Goal: Find specific fact: Find specific fact

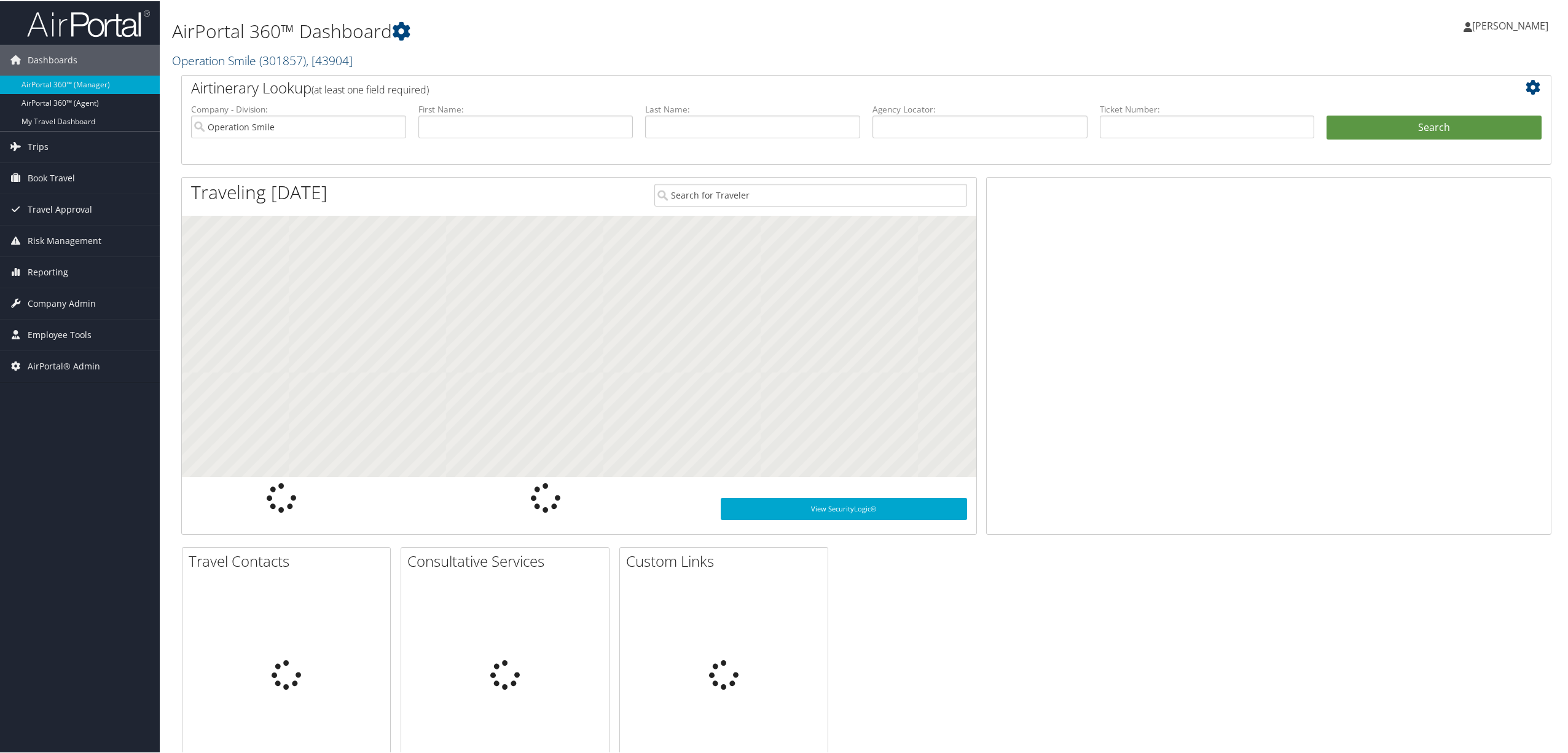
click at [236, 60] on link "Operation Smile ( 301857 ) , [ 43904 ]" at bounding box center [262, 59] width 180 height 17
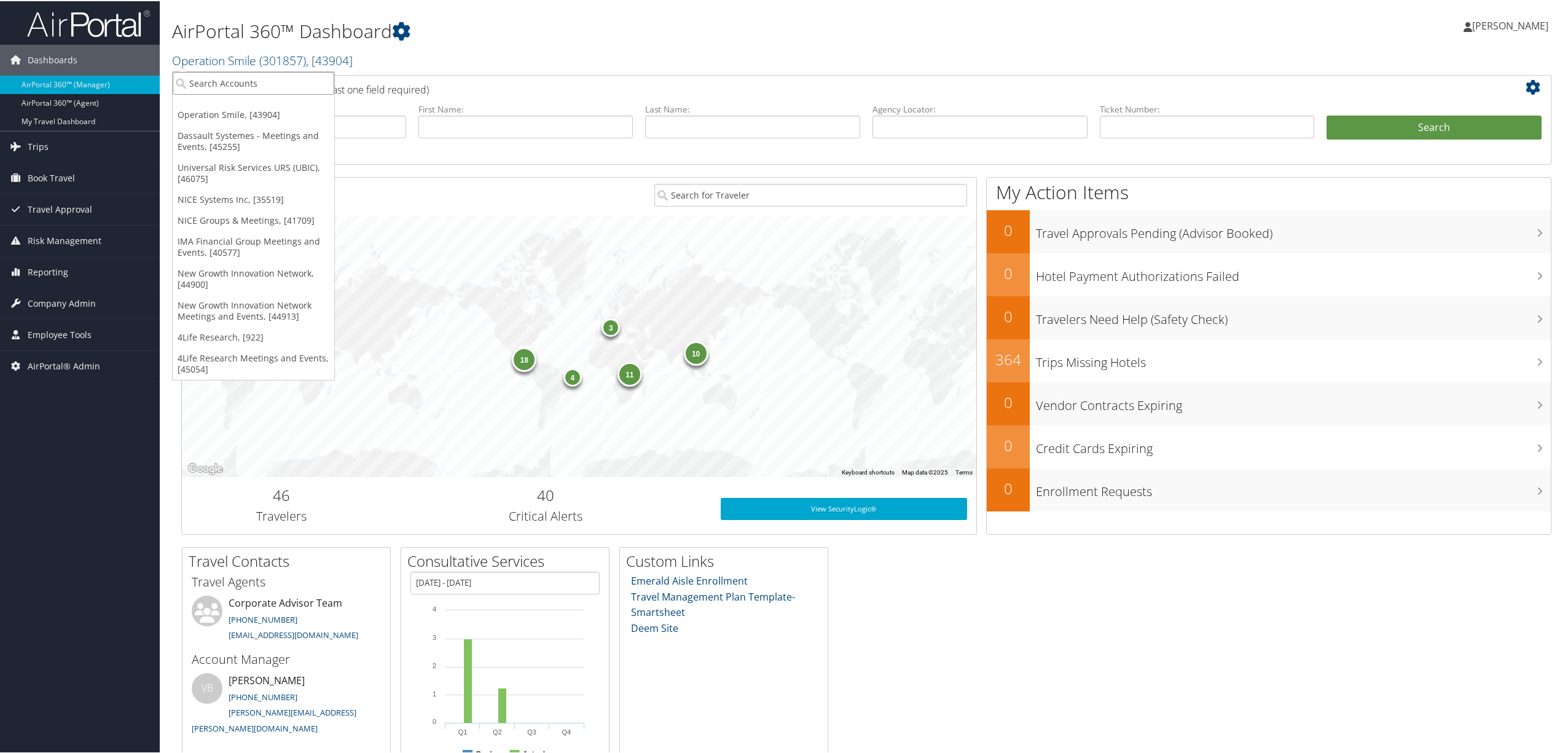
click at [230, 84] on input "search" at bounding box center [253, 81] width 162 height 23
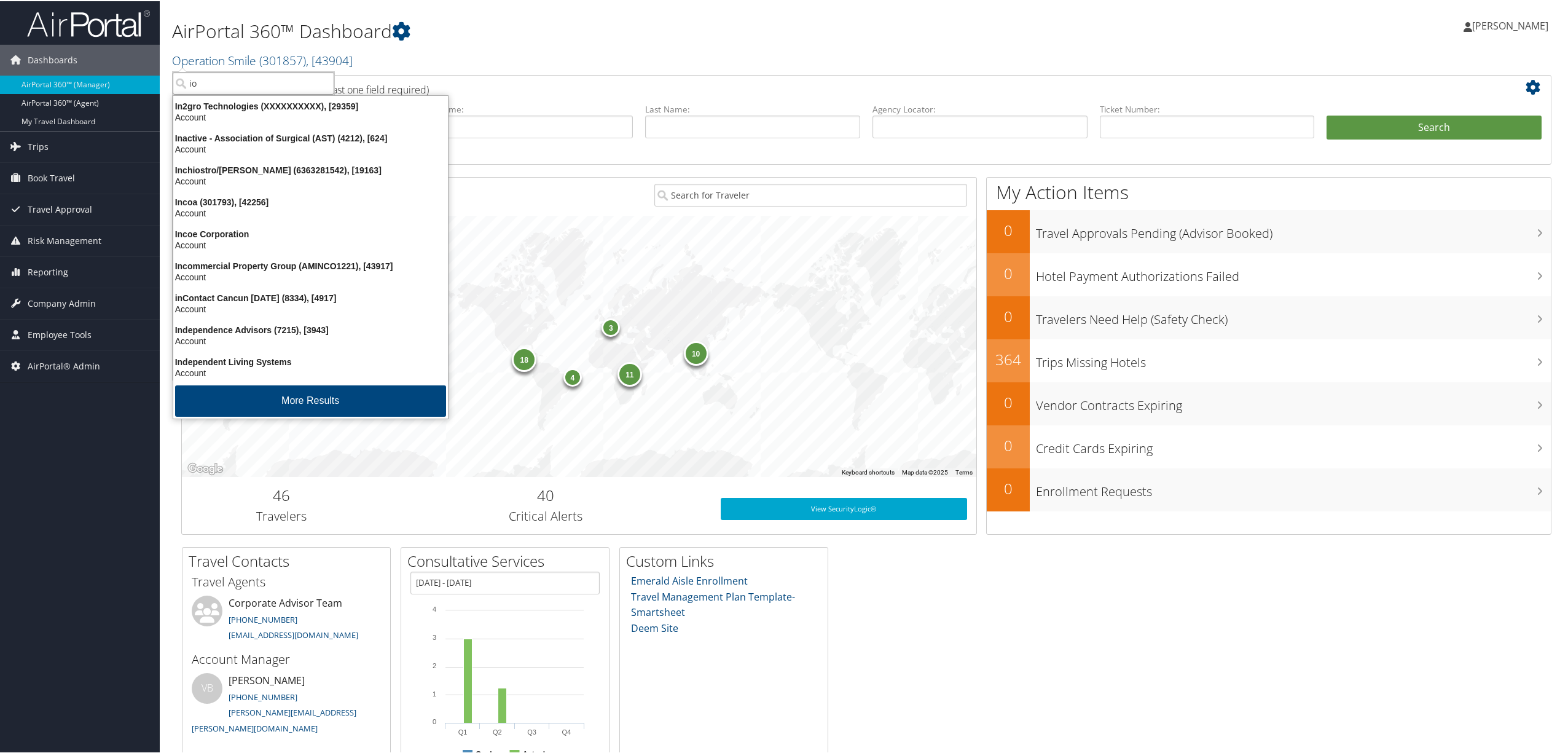
type input "ion"
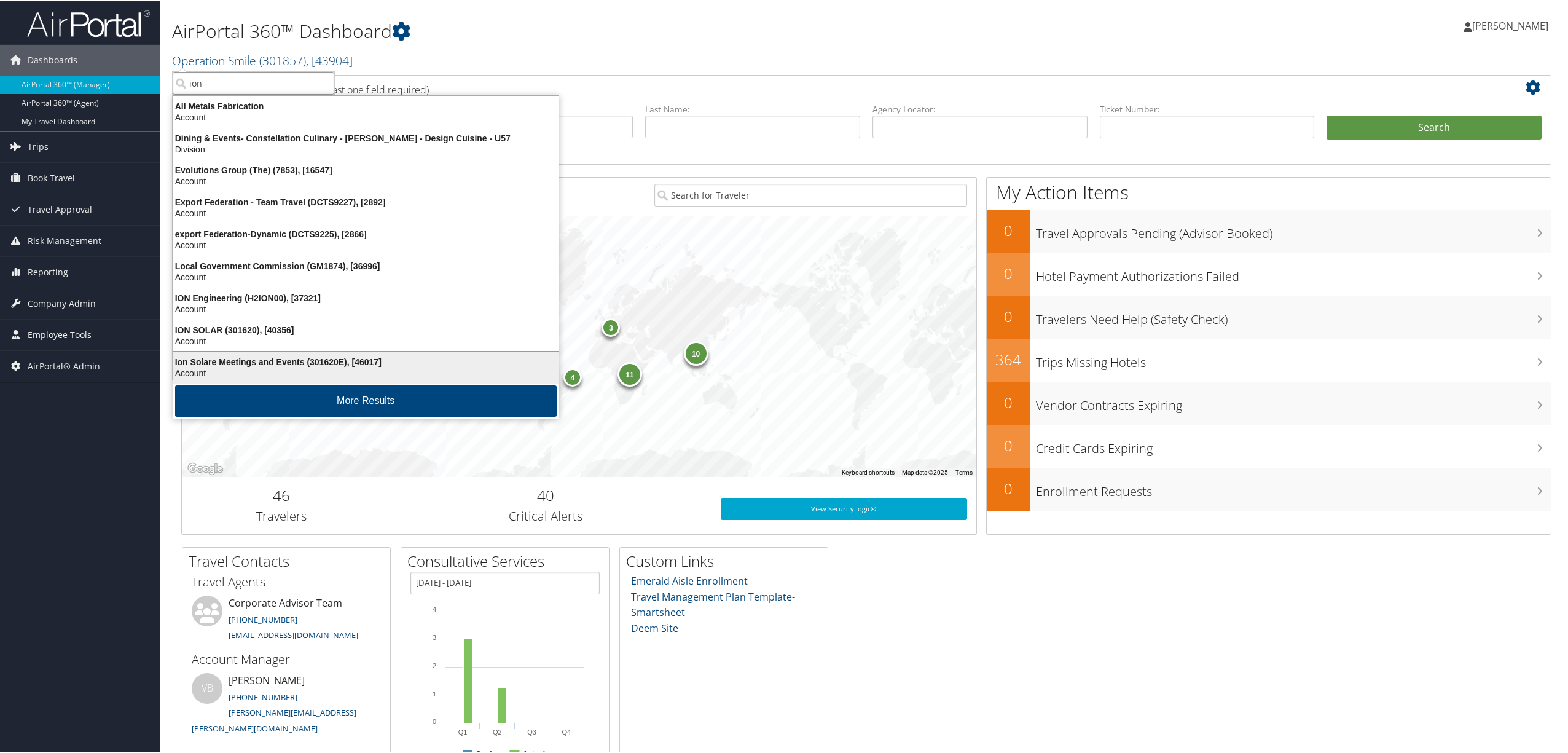
click at [236, 357] on div "Ion Solare Meetings and Events (301620E), [46017]" at bounding box center [366, 360] width 400 height 11
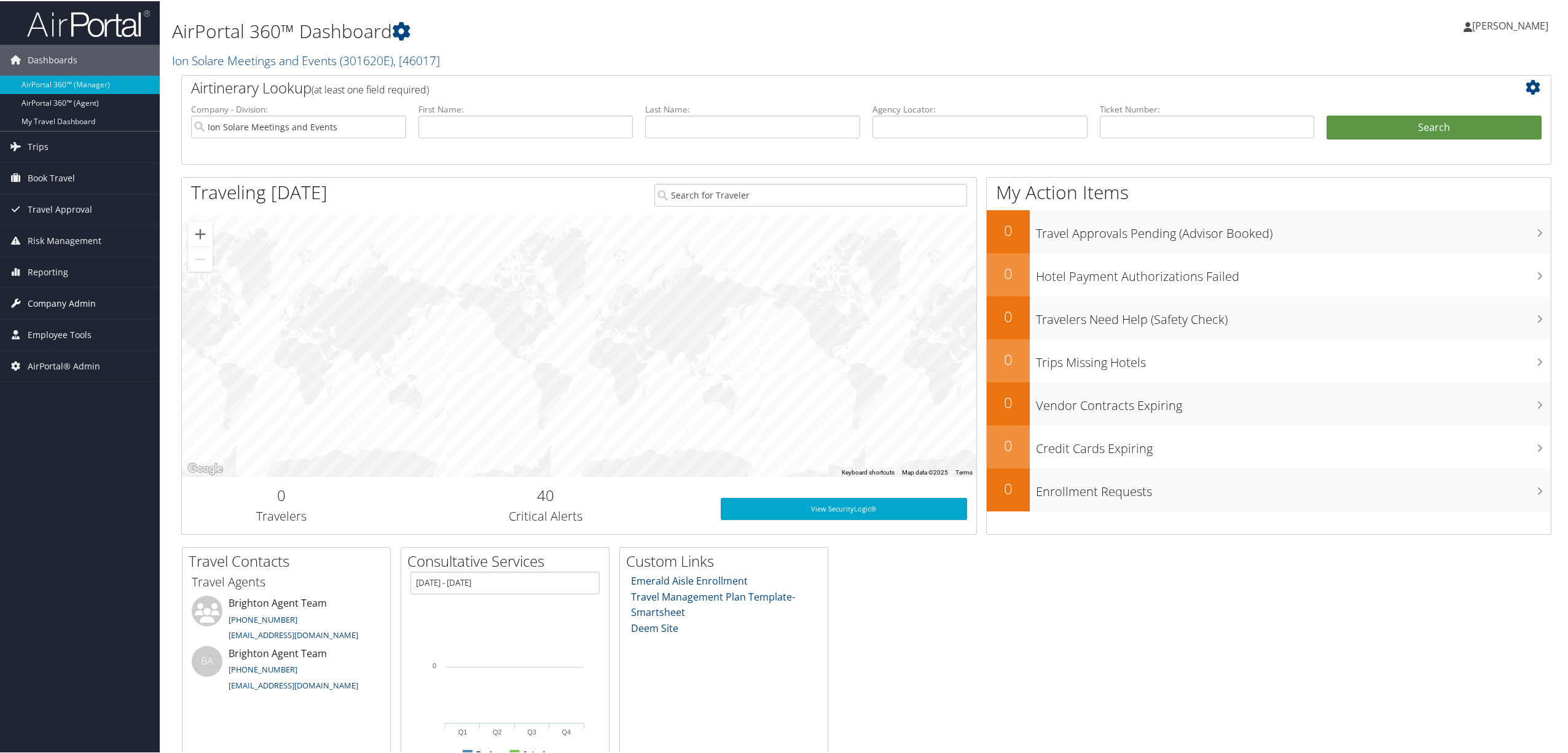
click at [87, 306] on span "Company Admin" at bounding box center [62, 302] width 69 height 31
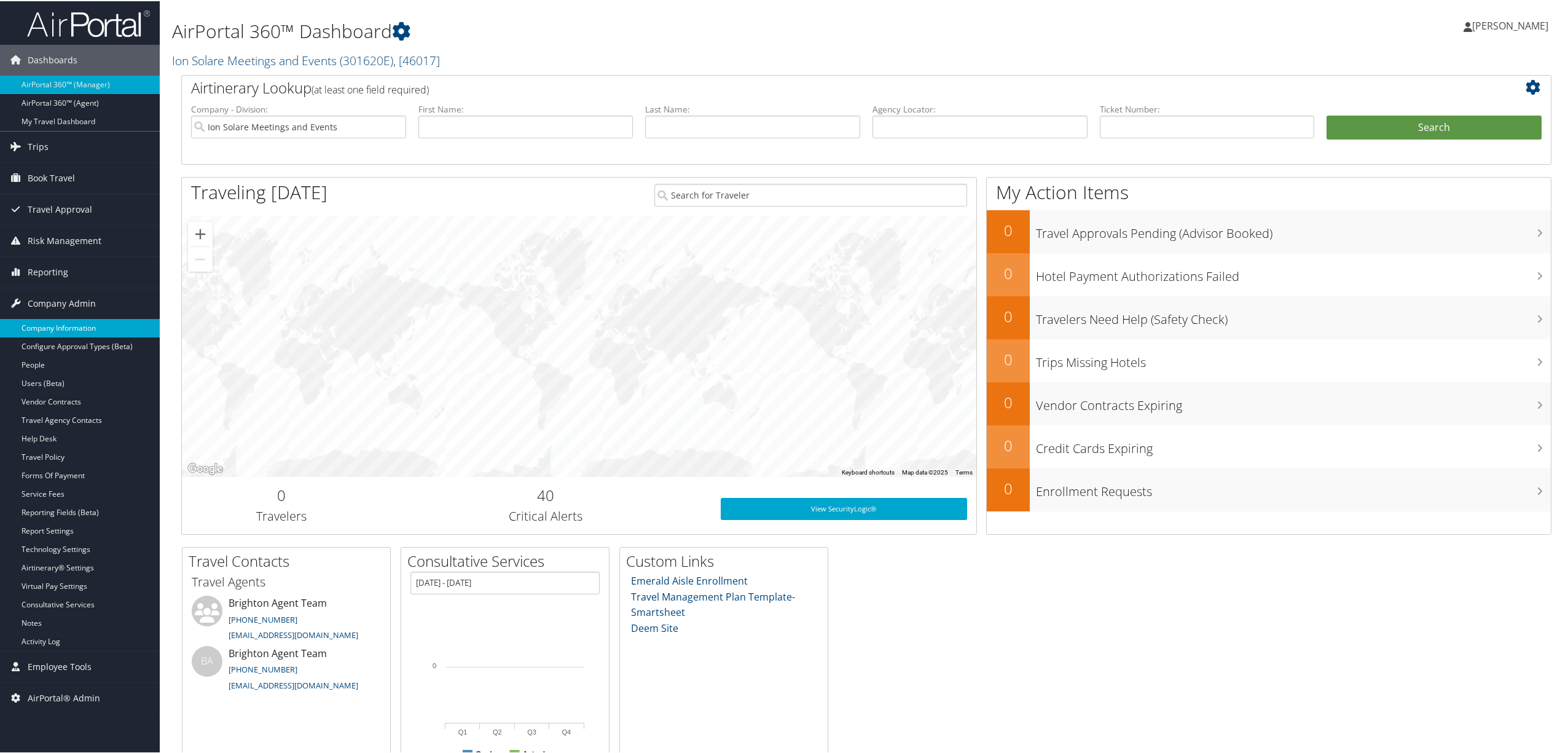
click at [85, 320] on link "Company Information" at bounding box center [79, 327] width 160 height 19
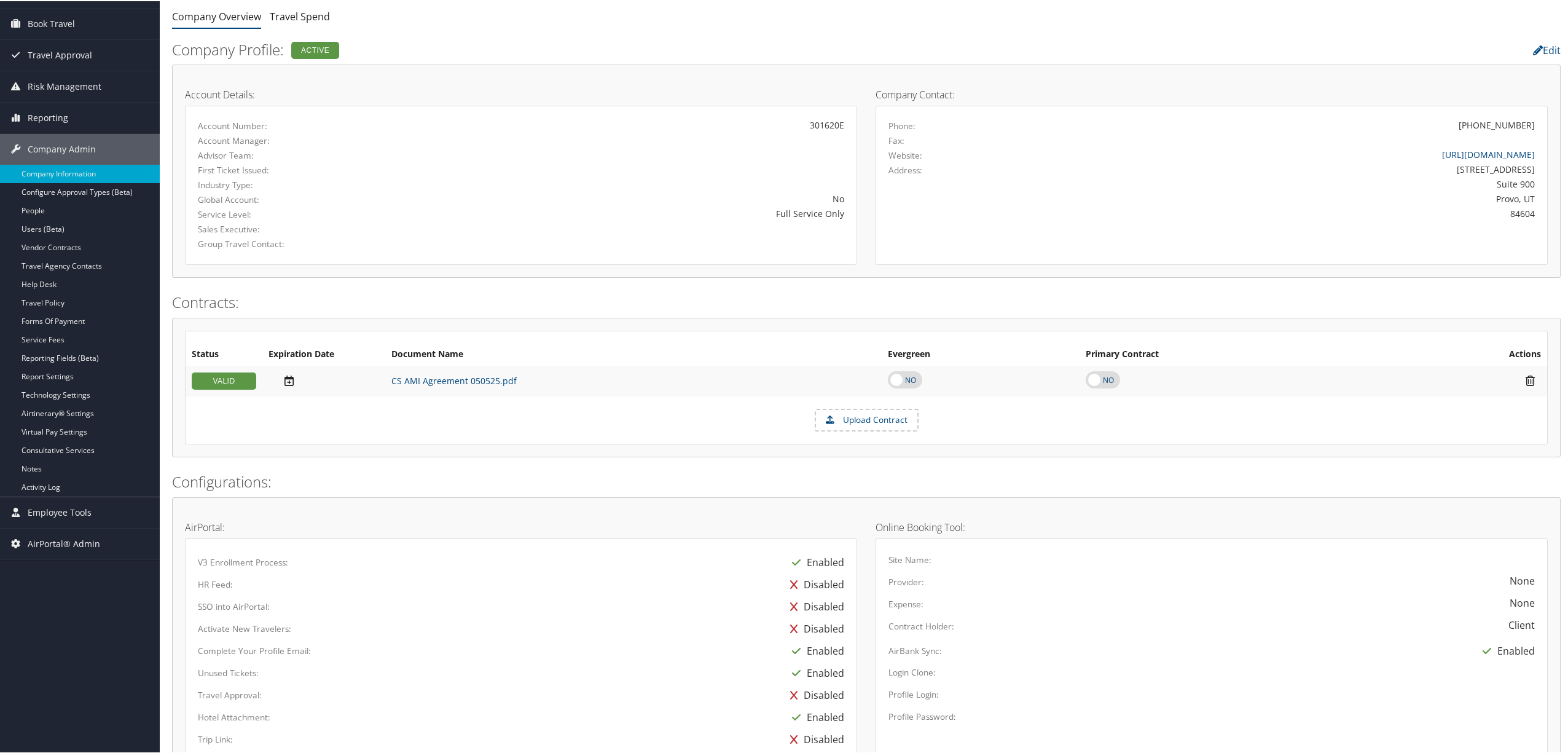
scroll to position [50, 0]
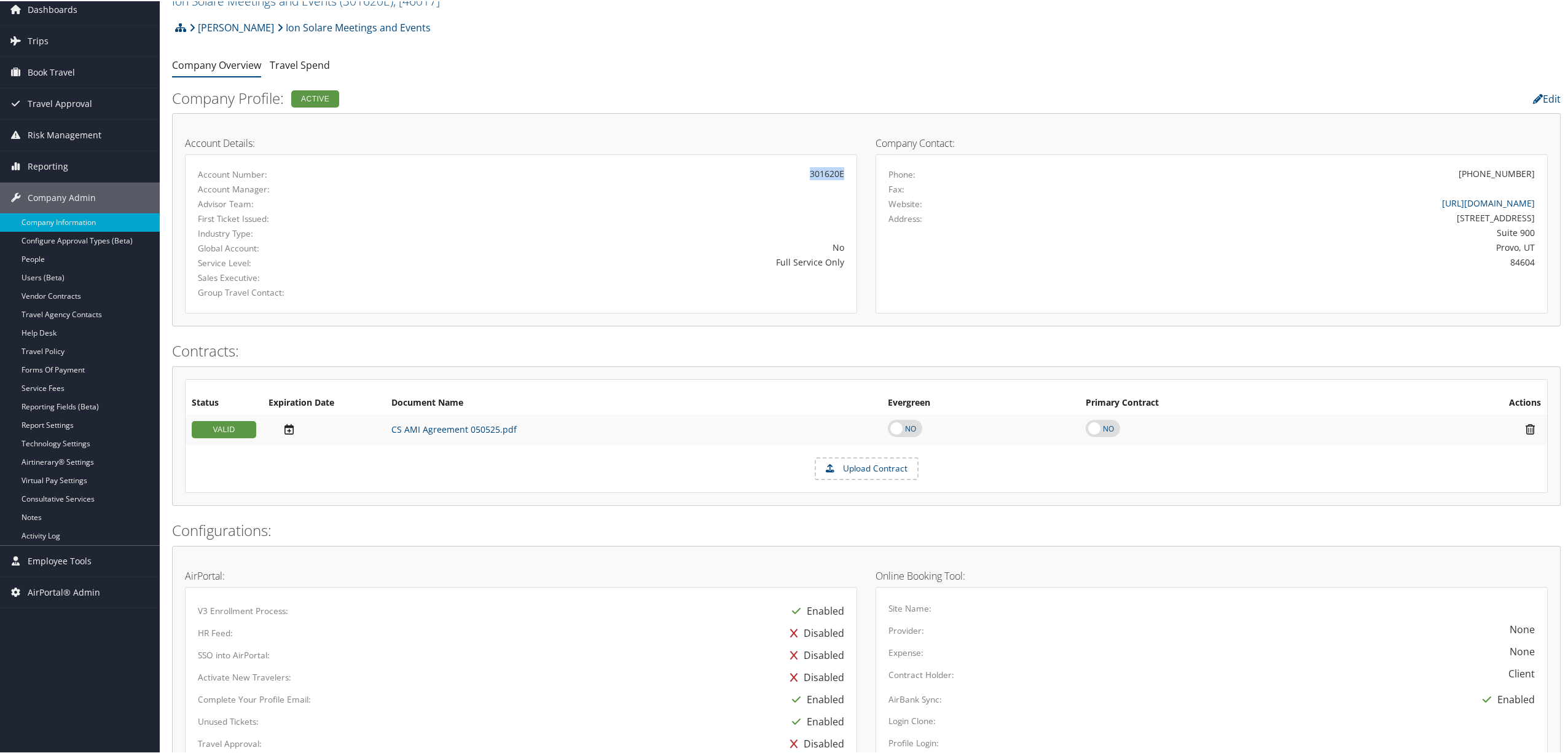
drag, startPoint x: 844, startPoint y: 173, endPoint x: 798, endPoint y: 173, distance: 46.0
click at [798, 173] on div "301620E" at bounding box center [631, 173] width 443 height 13
copy div "301620E"
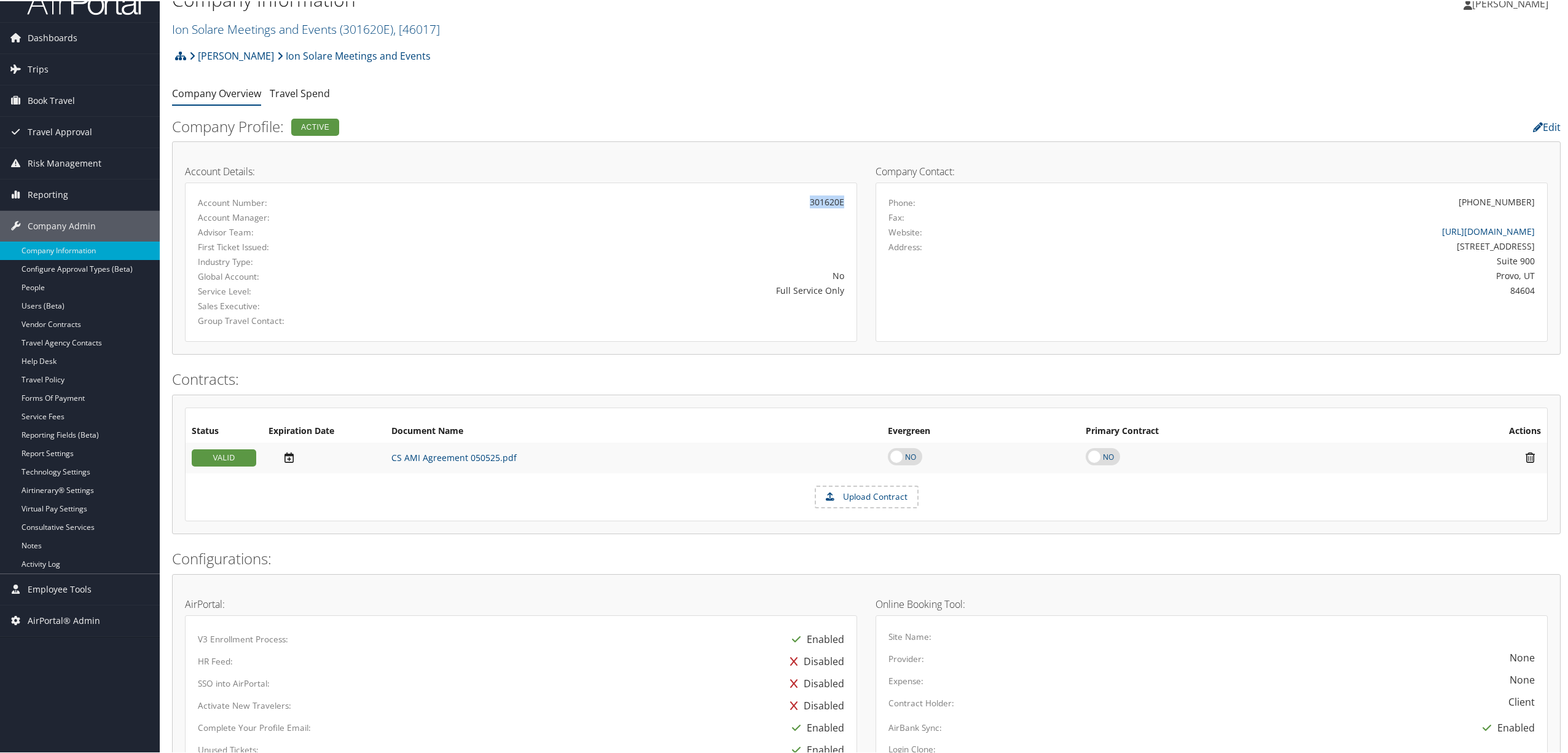
scroll to position [0, 0]
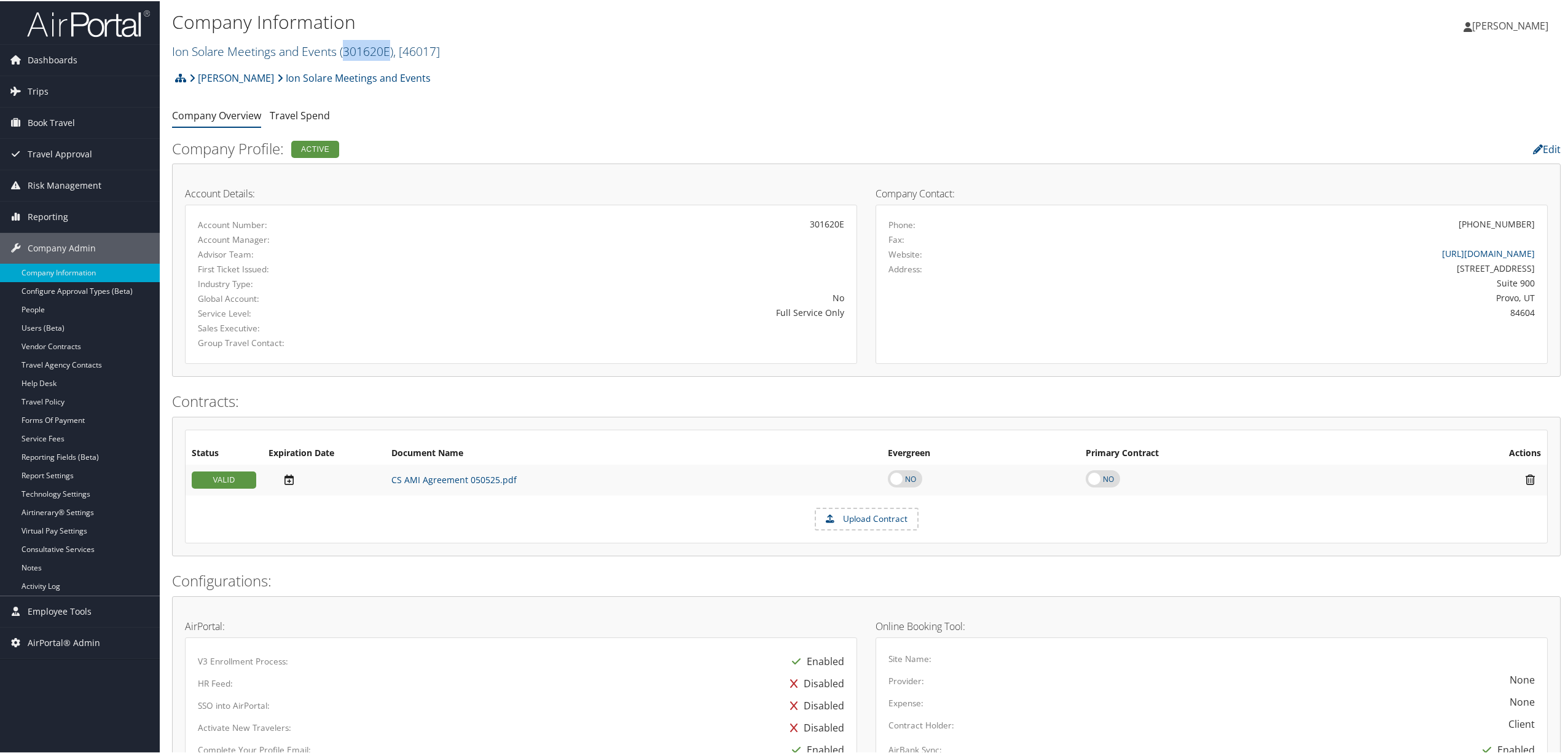
drag, startPoint x: 388, startPoint y: 48, endPoint x: 346, endPoint y: 52, distance: 42.2
click at [346, 52] on span "( 301620E )" at bounding box center [366, 50] width 54 height 17
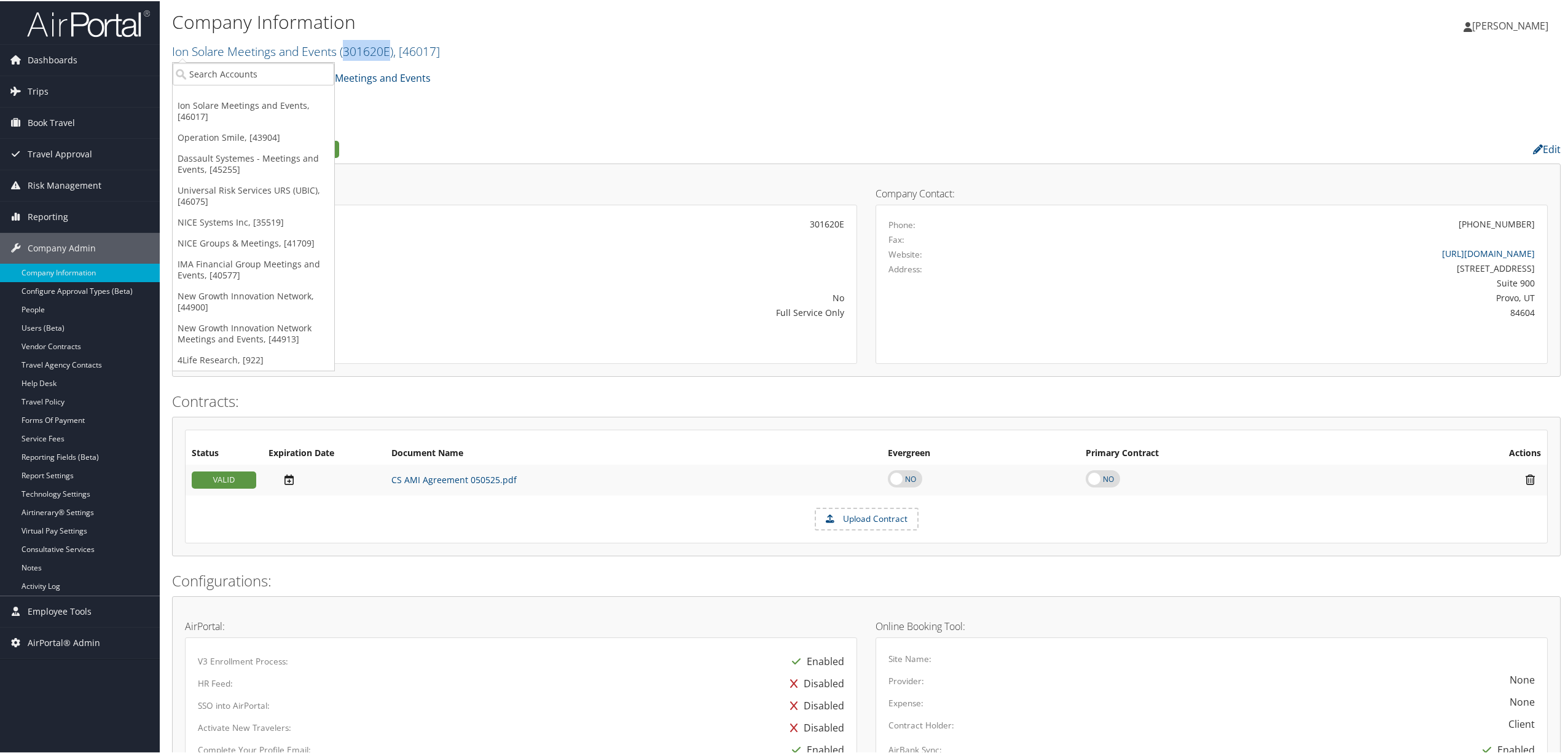
copy span "301620E"
